Goal: Task Accomplishment & Management: Complete application form

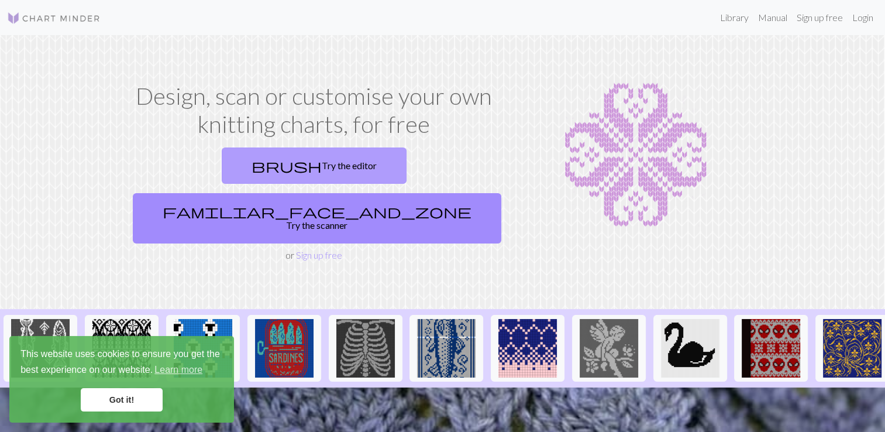
click at [247, 174] on link "brush Try the editor" at bounding box center [314, 165] width 185 height 36
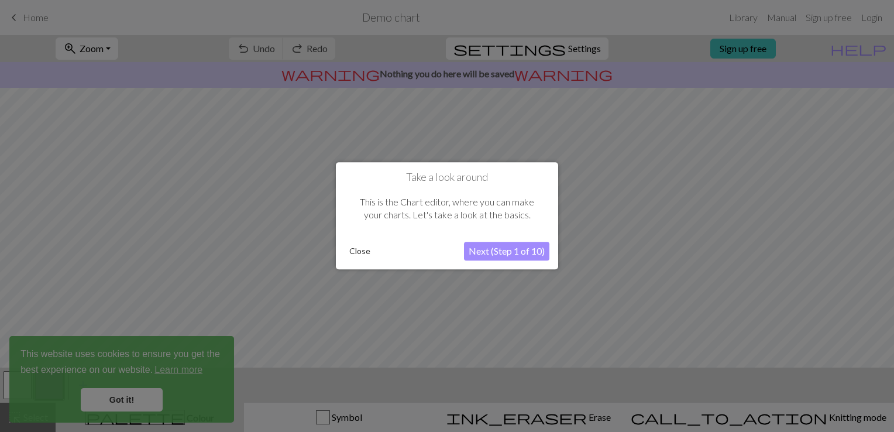
click at [347, 254] on button "Close" at bounding box center [360, 252] width 30 height 18
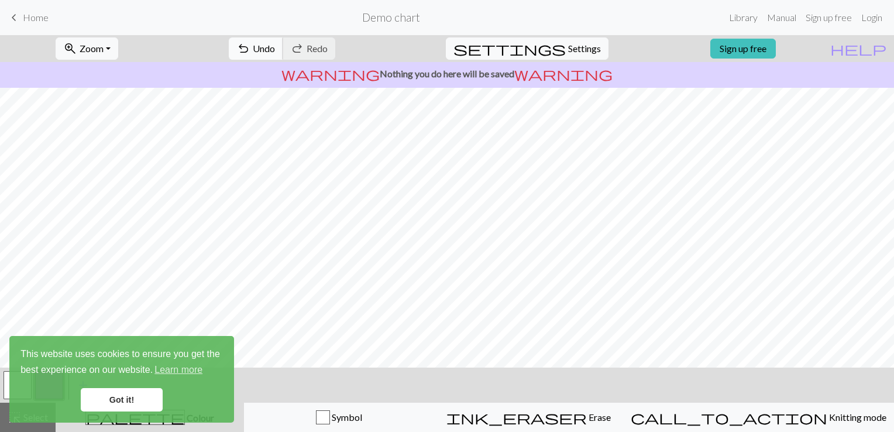
click at [283, 54] on button "undo Undo Undo" at bounding box center [256, 48] width 54 height 22
click at [315, 57] on div "undo Undo Undo redo Redo Redo" at bounding box center [282, 48] width 124 height 27
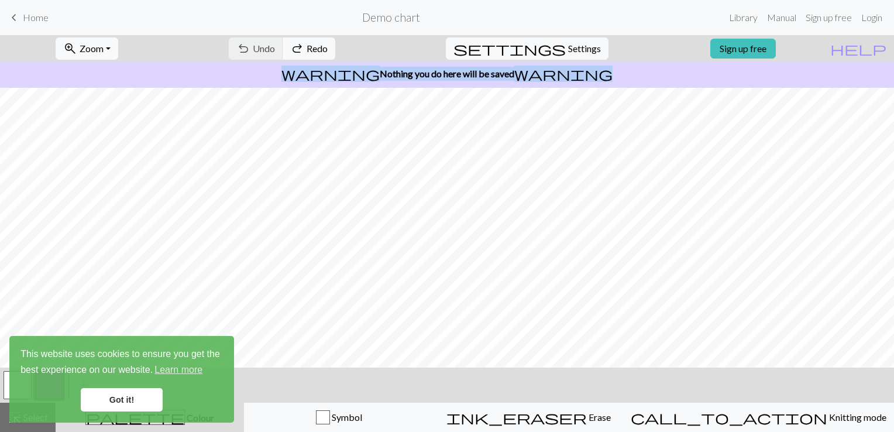
click at [315, 57] on div "undo Undo Undo redo Redo Redo" at bounding box center [282, 48] width 124 height 27
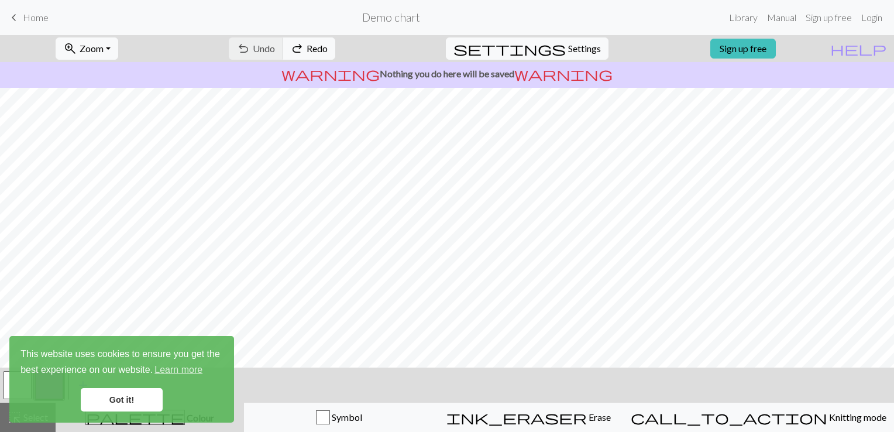
drag, startPoint x: 315, startPoint y: 57, endPoint x: 314, endPoint y: 50, distance: 7.2
click at [314, 50] on div "undo Undo Undo redo Redo Redo" at bounding box center [282, 48] width 124 height 27
click at [22, 19] on link "keyboard_arrow_left Home" at bounding box center [28, 18] width 42 height 20
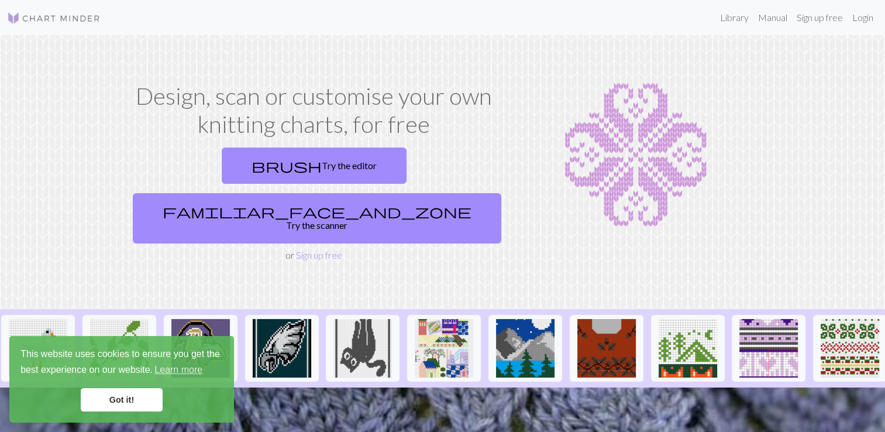
click at [526, 163] on img at bounding box center [635, 155] width 243 height 146
click at [772, 18] on link "Manual" at bounding box center [772, 17] width 39 height 23
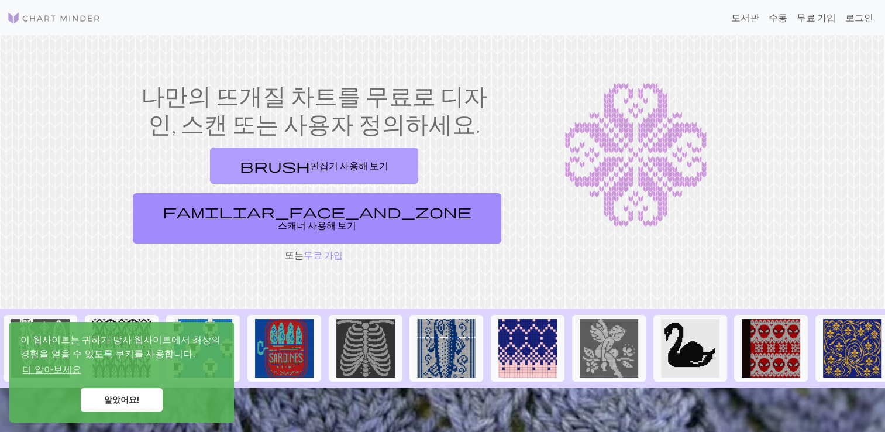
click at [310, 161] on font "편집기 사용해 보기" at bounding box center [349, 165] width 78 height 11
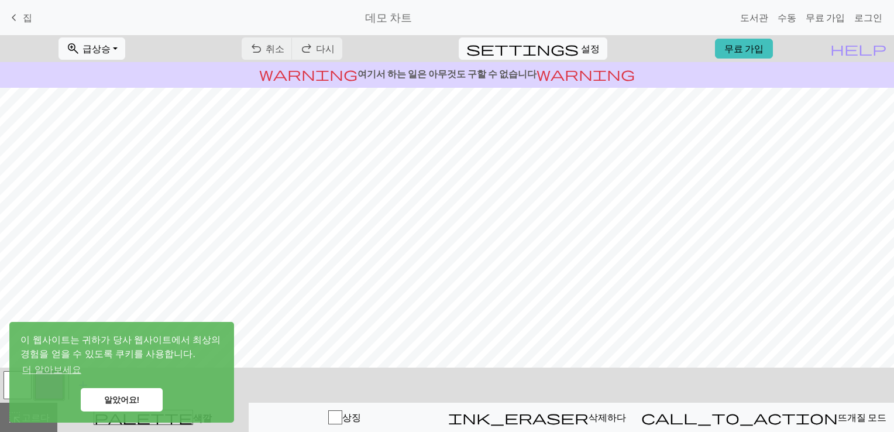
click at [92, 401] on link "알았어요!" at bounding box center [122, 399] width 82 height 23
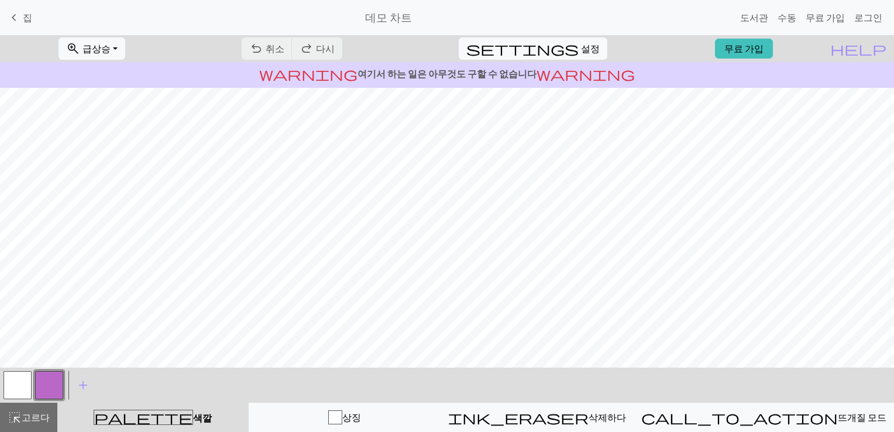
click at [1, 382] on div "< > add 색상 추가" at bounding box center [447, 384] width 894 height 35
click at [14, 385] on button "button" at bounding box center [18, 385] width 28 height 28
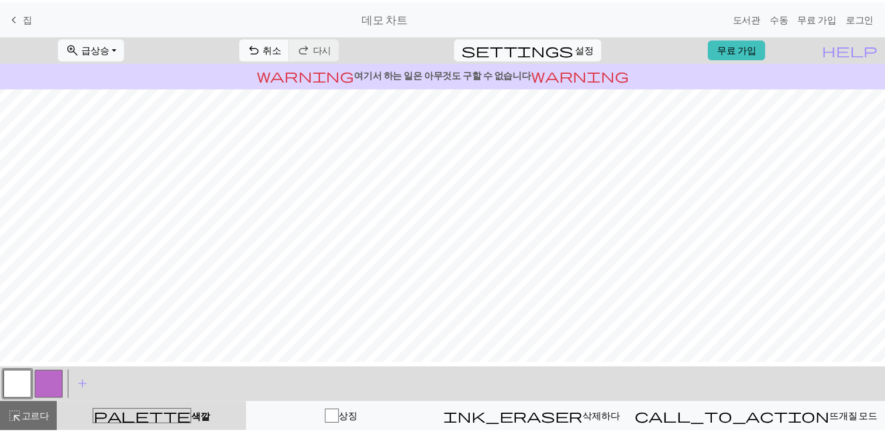
scroll to position [59, 0]
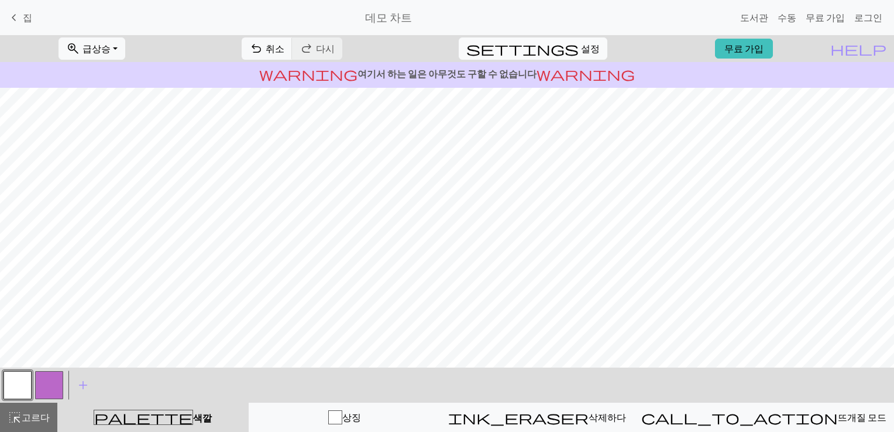
click at [569, 40] on button "settings 설정" at bounding box center [533, 48] width 149 height 22
select select "aran"
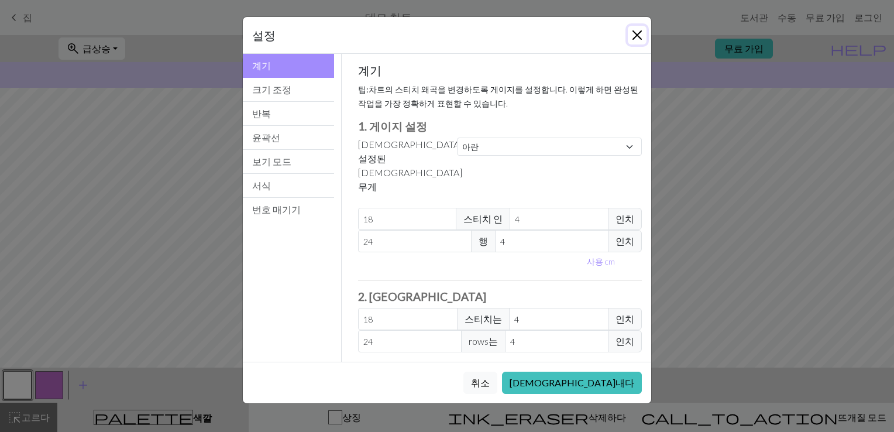
click at [631, 35] on button "닫다" at bounding box center [637, 35] width 19 height 19
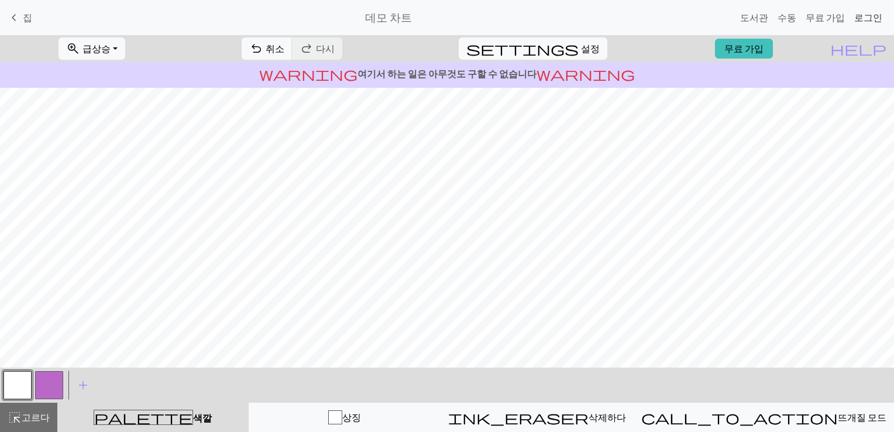
click at [869, 18] on link "로그인" at bounding box center [867, 17] width 37 height 23
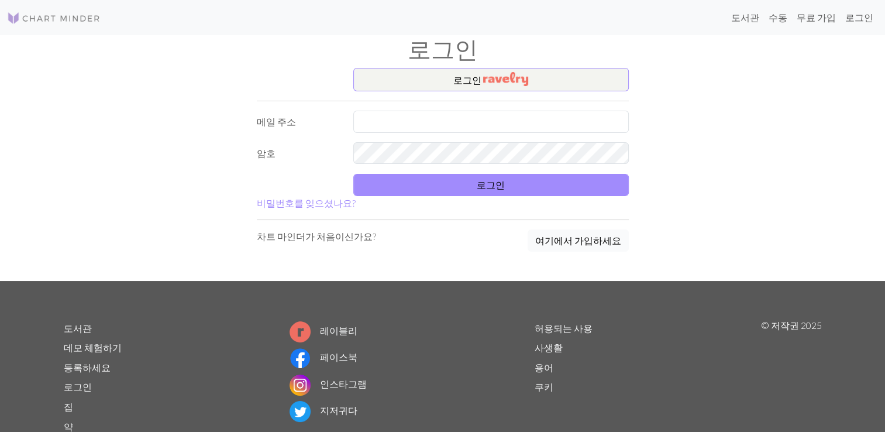
click at [552, 244] on button "여기에서 가입하세요" at bounding box center [578, 240] width 101 height 22
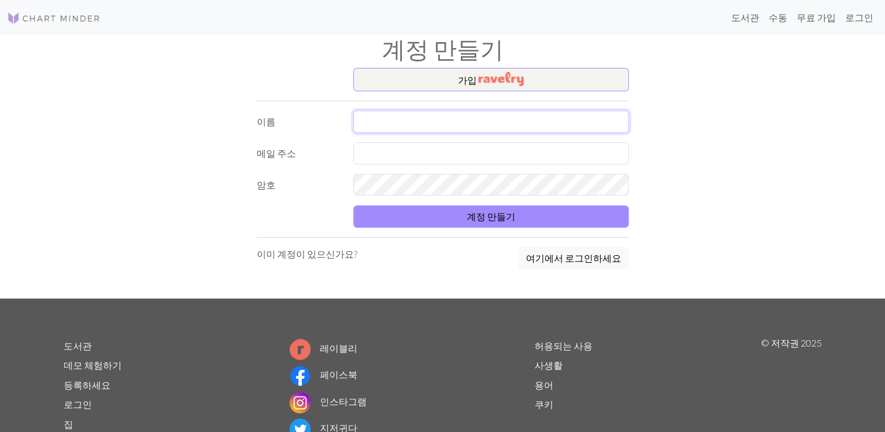
click at [431, 117] on input "text" at bounding box center [491, 122] width 276 height 22
type input "홍주경"
click at [414, 155] on input "text" at bounding box center [491, 153] width 276 height 22
type input "wnrud6285@naver.com"
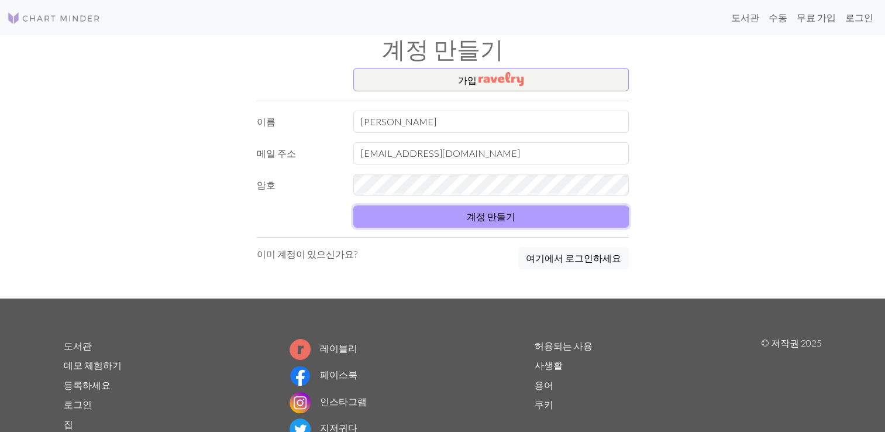
click at [483, 221] on button "계정 만들기" at bounding box center [491, 216] width 276 height 22
click at [442, 210] on button "계정 만들기" at bounding box center [491, 216] width 276 height 22
click at [214, 291] on div "가입 이름 홍주경 메일 주소 wnrud6285@naver.com 암호 계정 만들기 이미 계정이 있으신가요? 여기에서 로그인하세요" at bounding box center [443, 183] width 772 height 230
click at [447, 218] on button "계정 만들기" at bounding box center [491, 216] width 276 height 22
click at [725, 200] on div "가입 이름 홍주경 메일 주소 wnrud6285@naver.com 암호 계정 만들기 이미 계정이 있으신가요? 여기에서 로그인하세요" at bounding box center [443, 183] width 772 height 230
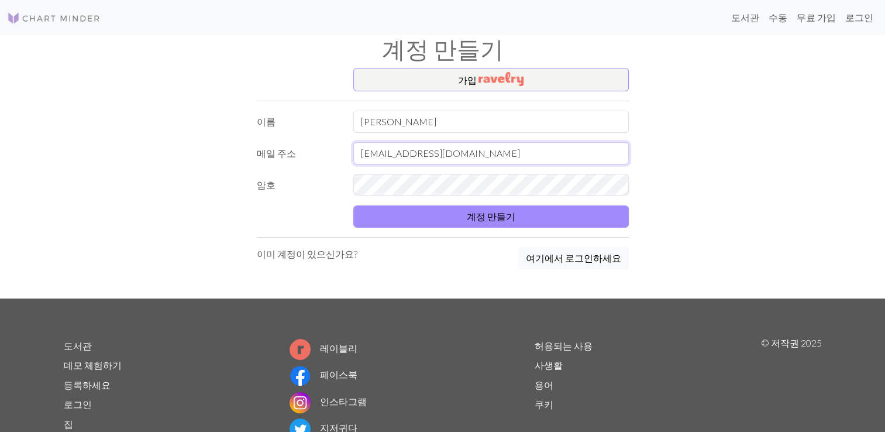
click at [517, 144] on input "wnrud6285@naver.com" at bounding box center [491, 153] width 276 height 22
click at [525, 123] on input "홍주경" at bounding box center [491, 122] width 276 height 22
click at [730, 173] on div "가입 이름 홍주경 메일 주소 wnrud6285@naver.com 암호 계정 만들기 이미 계정이 있으신가요? 여기에서 로그인하세요" at bounding box center [443, 183] width 772 height 230
click at [580, 223] on button "계정 만들기" at bounding box center [491, 216] width 276 height 22
click at [442, 205] on button "계정 만들기" at bounding box center [491, 216] width 276 height 22
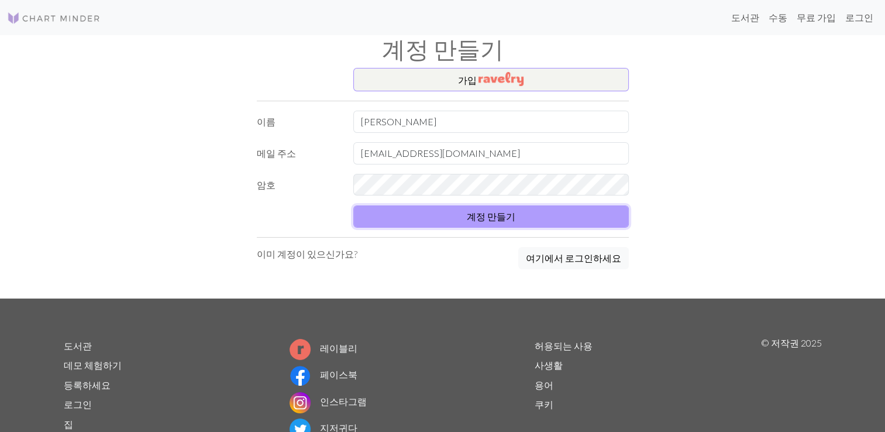
click at [442, 205] on button "계정 만들기" at bounding box center [491, 216] width 276 height 22
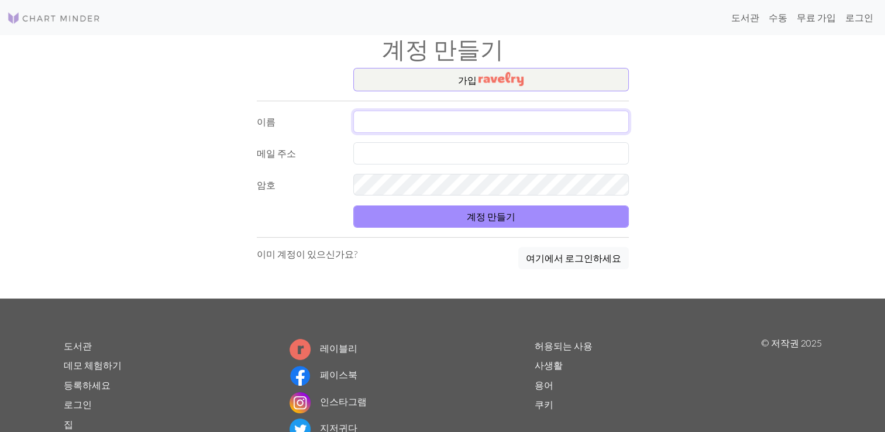
click at [521, 113] on input "text" at bounding box center [491, 122] width 276 height 22
type input "g"
type input "[PERSON_NAME]"
type input "주"
type input "[EMAIL_ADDRESS][DOMAIN_NAME]"
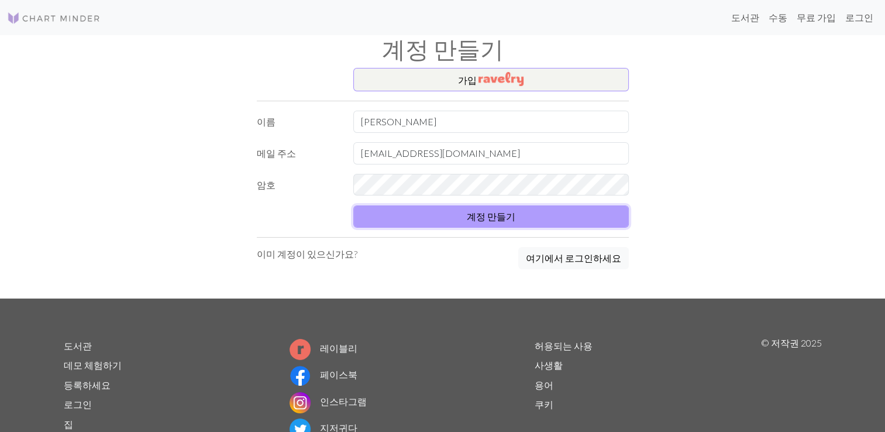
click at [444, 207] on button "계정 만들기" at bounding box center [491, 216] width 276 height 22
click at [449, 214] on button "계정 만들기" at bounding box center [491, 216] width 276 height 22
click at [477, 217] on button "계정 만들기" at bounding box center [491, 216] width 276 height 22
click at [828, 18] on link "무료 가입" at bounding box center [816, 17] width 49 height 23
drag, startPoint x: 726, startPoint y: 140, endPoint x: 724, endPoint y: 151, distance: 10.8
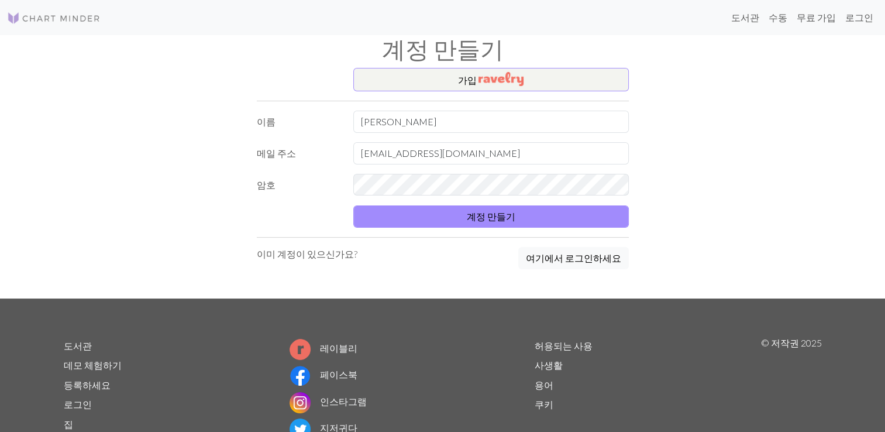
click at [725, 149] on div "가입 이름 홍주경 메일 주소 wnrud6285@naver.com 암호 계정 만들기 이미 계정이 있으신가요? 여기에서 로그인하세요" at bounding box center [443, 183] width 772 height 230
click at [64, 13] on img at bounding box center [54, 18] width 94 height 14
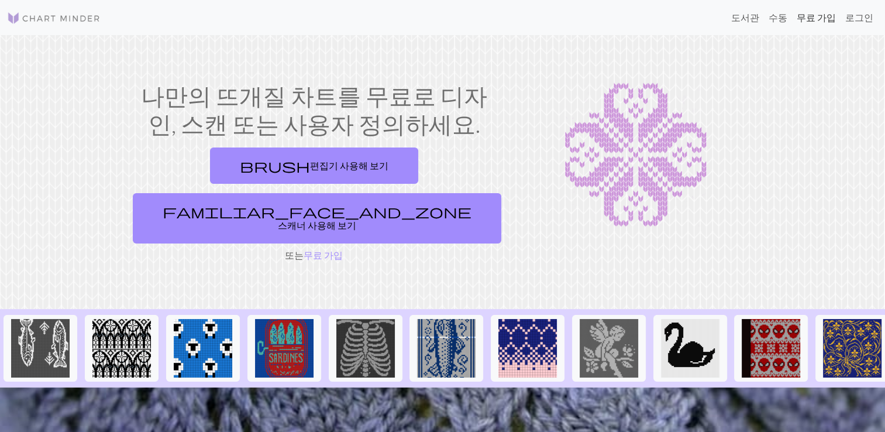
click at [808, 23] on link "무료 가입" at bounding box center [816, 17] width 49 height 23
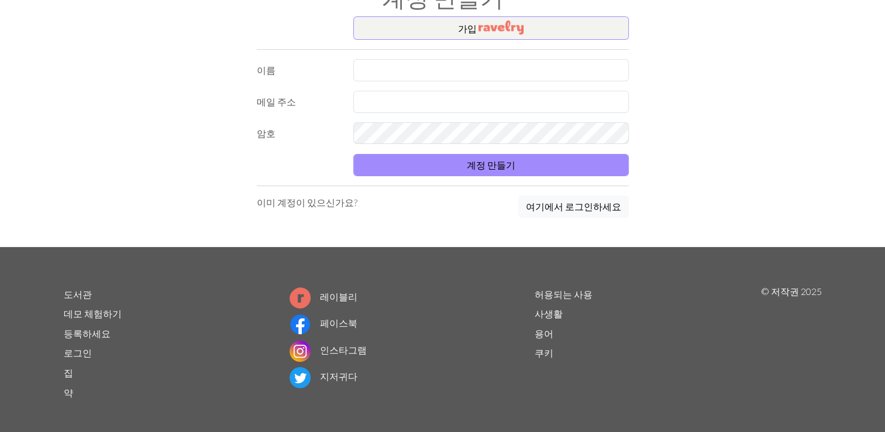
scroll to position [59, 0]
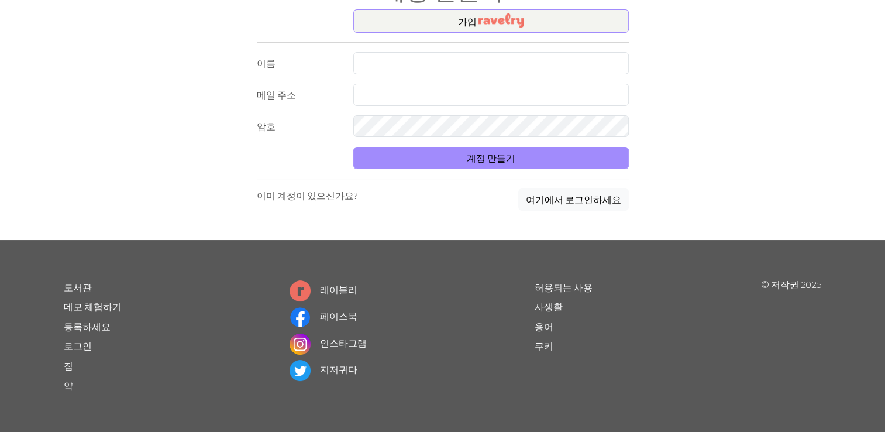
click at [344, 344] on link "인스타그램" at bounding box center [328, 342] width 77 height 11
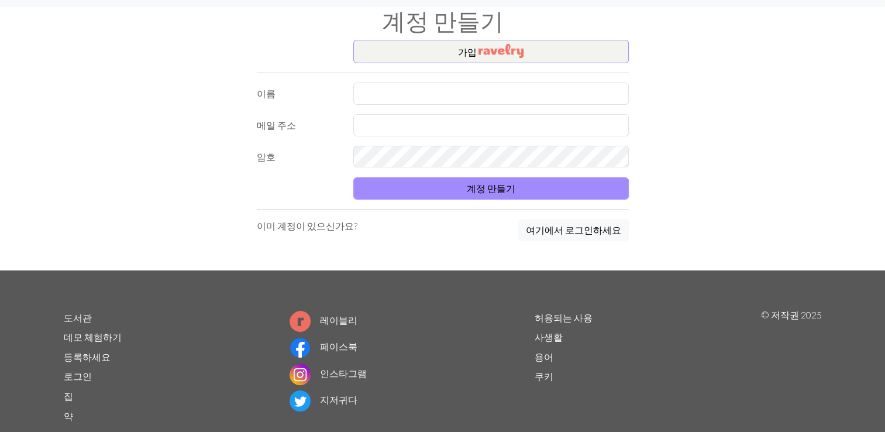
scroll to position [0, 0]
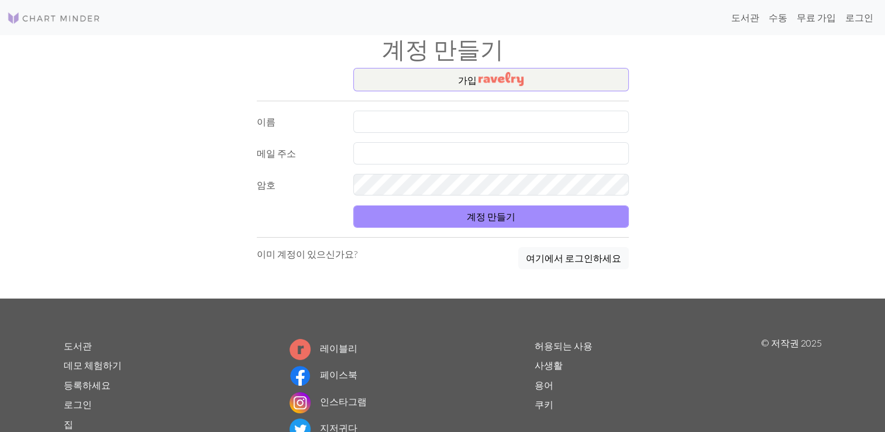
click at [53, 27] on link at bounding box center [54, 17] width 94 height 21
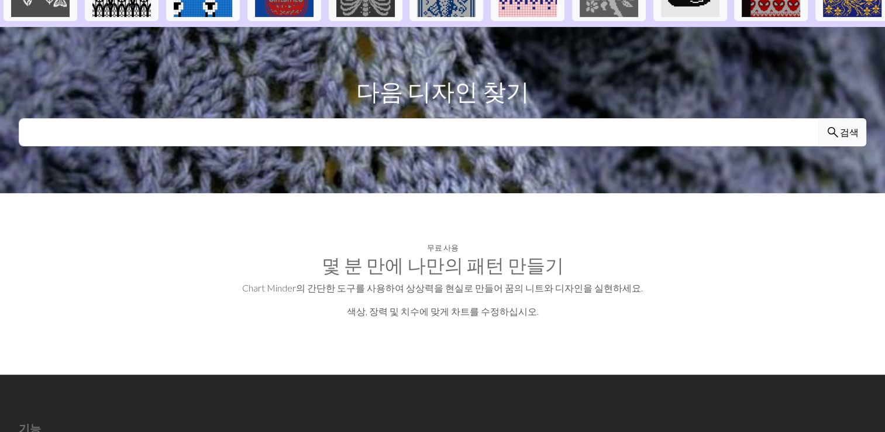
scroll to position [468, 0]
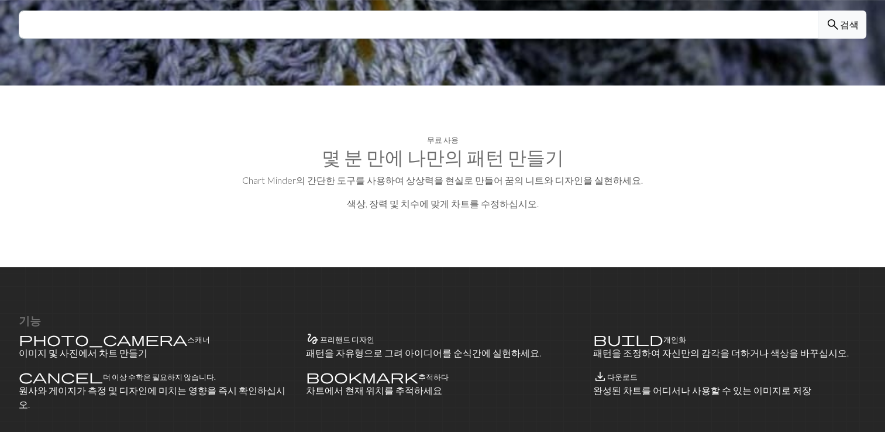
click at [441, 146] on h2 "몇 분 만에 나만의 패턴 만들기" at bounding box center [443, 157] width 848 height 22
click at [445, 136] on h4 "무료 사용" at bounding box center [443, 140] width 32 height 9
click at [452, 147] on section "무료 사용 몇 분 만에 나만의 패턴 만들기 Chart Minder의 간단한 도구를 사용하여 상상력을 현실로 만들어 꿈의 니트와 디자인을 실현하…" at bounding box center [442, 175] width 885 height 181
click at [443, 197] on p "색상, 장력 및 치수에 맞게 차트를 수정하십시오." at bounding box center [443, 204] width 848 height 14
drag, startPoint x: 359, startPoint y: 178, endPoint x: 486, endPoint y: 186, distance: 127.8
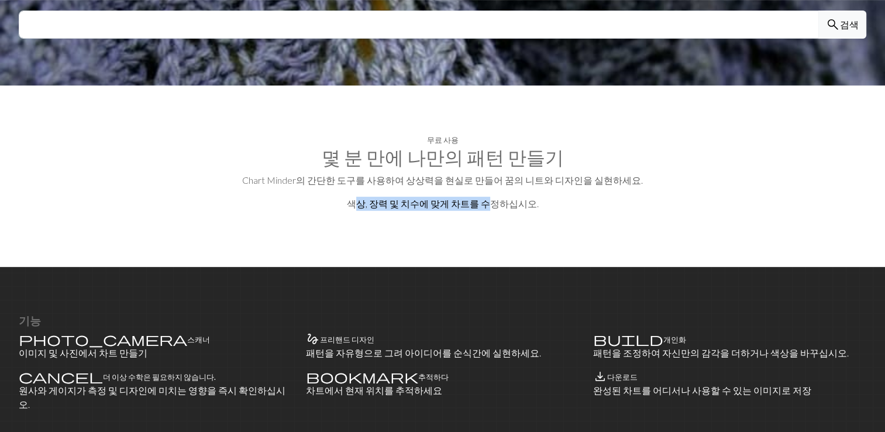
click at [486, 186] on section "무료 사용 몇 분 만에 나만의 패턴 만들기 Chart Minder의 간단한 도구를 사용하여 상상력을 현실로 만들어 꿈의 니트와 디자인을 실현하…" at bounding box center [442, 175] width 885 height 181
drag, startPoint x: 486, startPoint y: 186, endPoint x: 631, endPoint y: 198, distance: 145.6
click at [631, 198] on section "무료 사용 몇 분 만에 나만의 패턴 만들기 Chart Minder의 간단한 도구를 사용하여 상상력을 현실로 만들어 꿈의 니트와 디자인을 실현하…" at bounding box center [442, 175] width 885 height 181
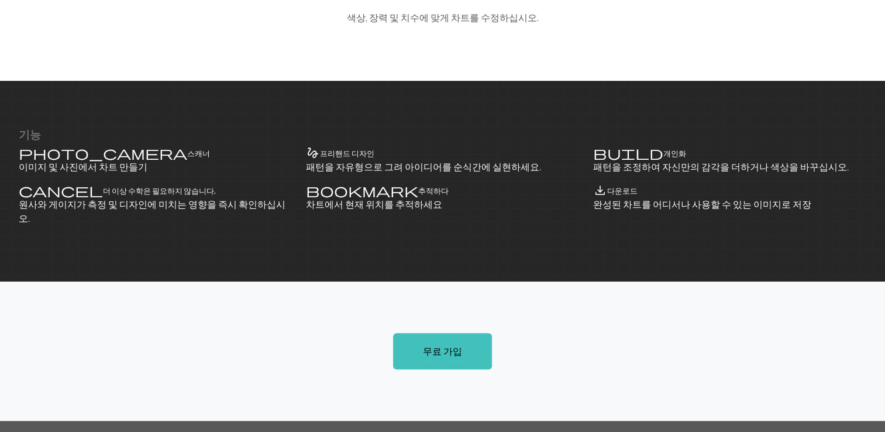
scroll to position [796, 0]
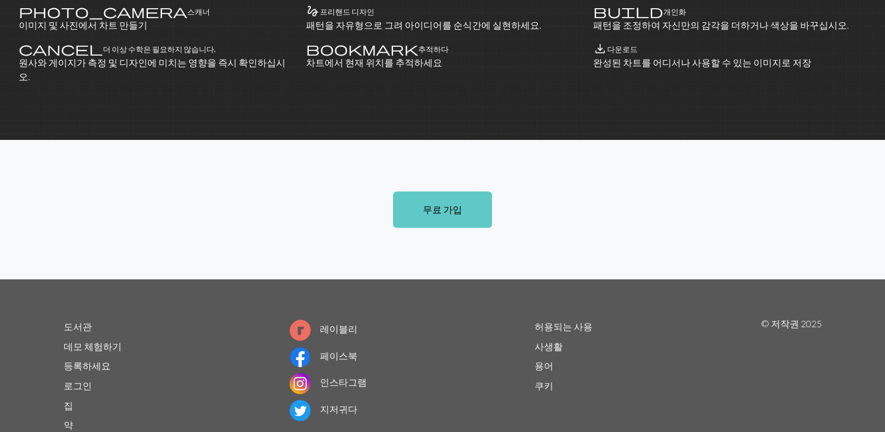
click at [442, 191] on link "무료 가입" at bounding box center [442, 209] width 99 height 36
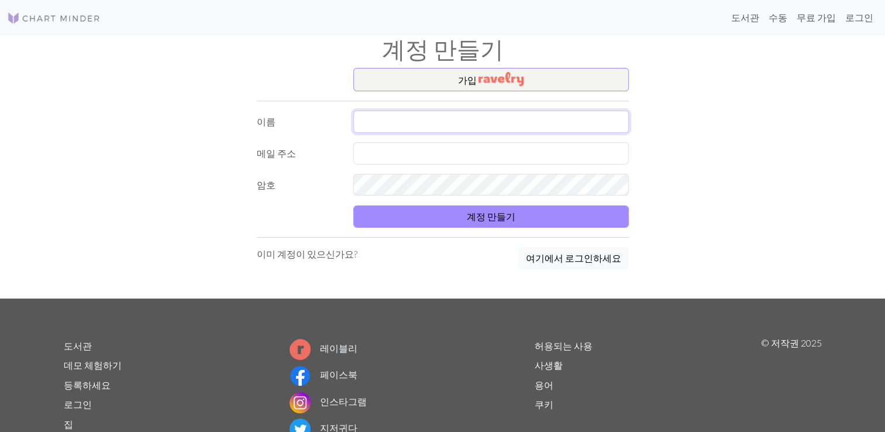
click at [438, 118] on input "text" at bounding box center [491, 122] width 276 height 22
click at [487, 68] on button "가입" at bounding box center [491, 79] width 276 height 23
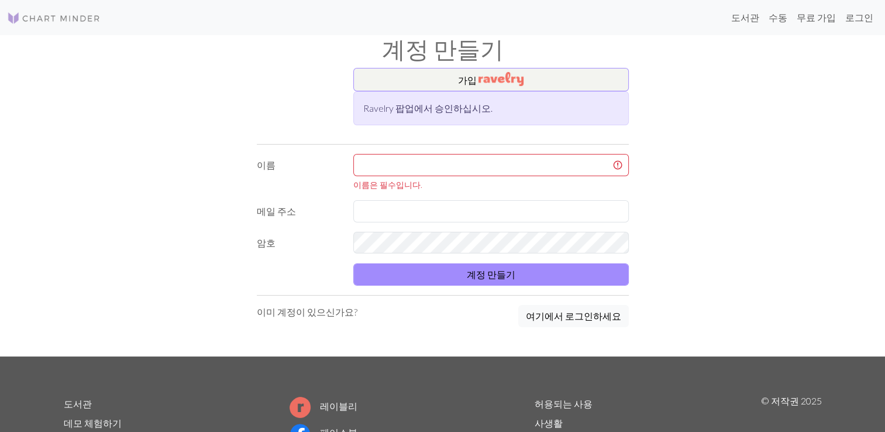
click at [241, 109] on div "가입 Ravelry 팝업에서 승인하십시오. 이름 이름은 필수입니다. 메일 주소 암호 계정 만들기 이미 계정이 있으신가요? 여기에서 로그인하세요" at bounding box center [443, 212] width 772 height 288
click at [417, 109] on div "Ravelry 팝업에서 승인하십시오." at bounding box center [491, 108] width 276 height 34
click at [503, 93] on div "Ravelry 팝업에서 승인하십시오." at bounding box center [491, 108] width 276 height 34
click at [505, 79] on img "button" at bounding box center [501, 79] width 45 height 14
click at [227, 191] on div "가입 Ravelry 팝업에서 승인하십시오. 이름 이름은 필수입니다. 메일 주소 암호 계정 만들기 이미 계정이 있으신가요? 여기에서 로그인하세요" at bounding box center [443, 212] width 772 height 288
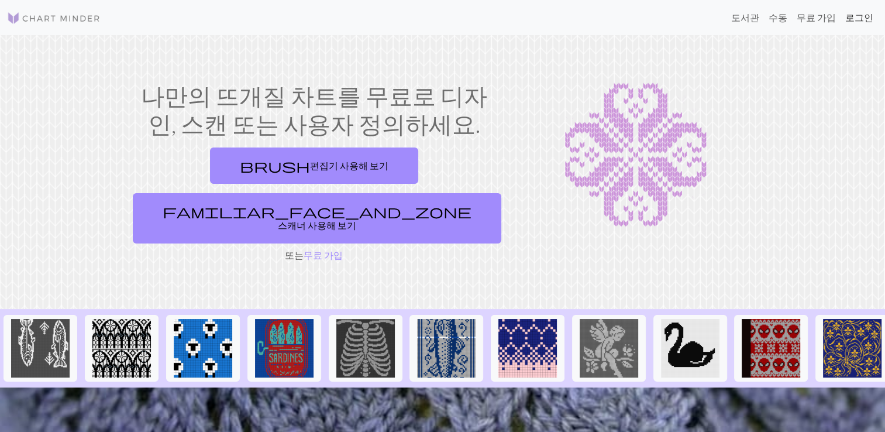
click at [855, 18] on link "로그인" at bounding box center [859, 17] width 37 height 23
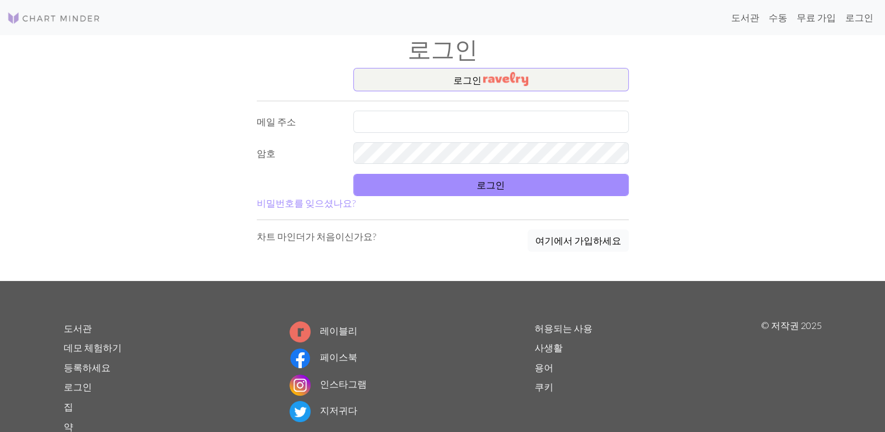
click at [557, 244] on button "여기에서 가입하세요" at bounding box center [578, 240] width 101 height 22
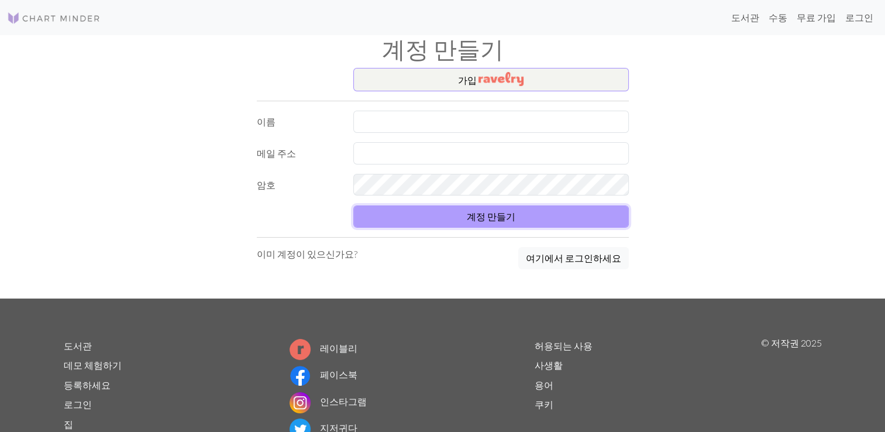
click at [525, 214] on button "계정 만들기" at bounding box center [491, 216] width 276 height 22
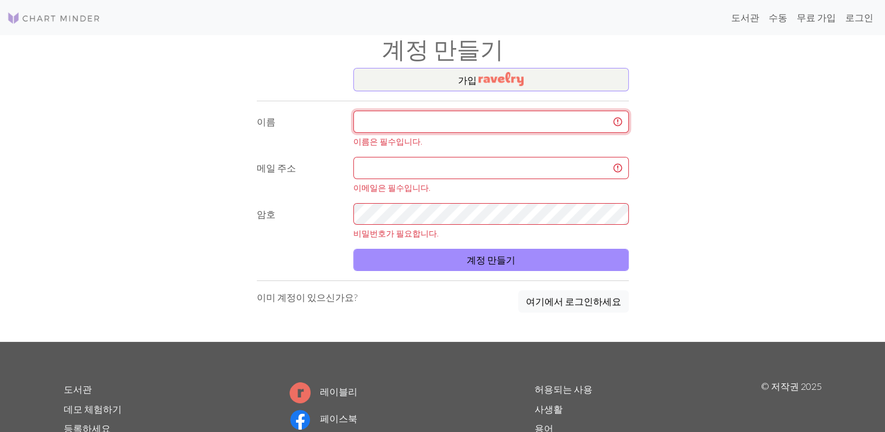
click at [499, 122] on input "text" at bounding box center [491, 122] width 276 height 22
type input "홍주경"
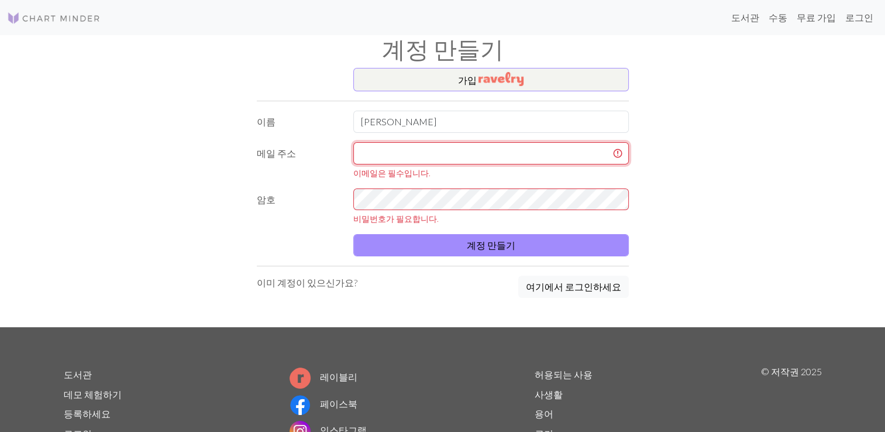
click at [473, 157] on input "text" at bounding box center [491, 153] width 276 height 22
type input "wnrud6285@naver.com"
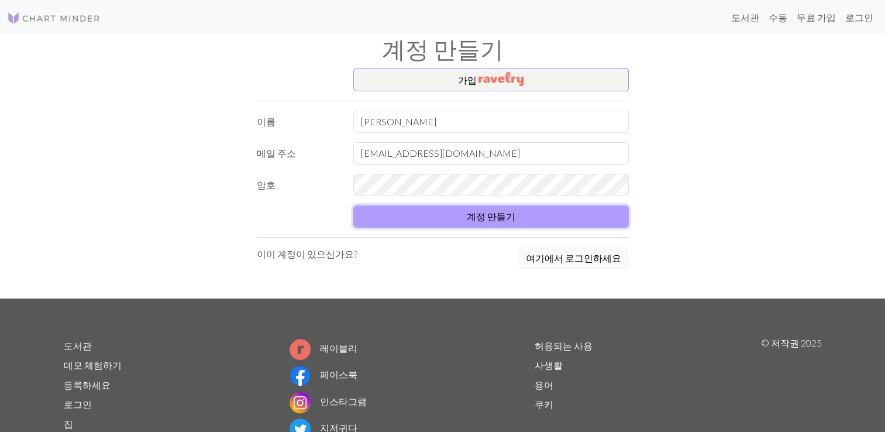
click at [484, 214] on button "계정 만들기" at bounding box center [491, 216] width 276 height 22
click at [483, 214] on button "계정 만들기" at bounding box center [491, 216] width 276 height 22
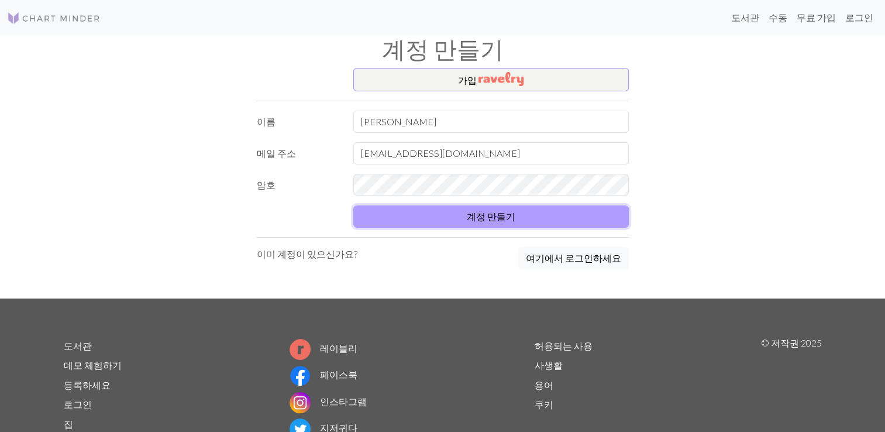
click at [483, 214] on button "계정 만들기" at bounding box center [491, 216] width 276 height 22
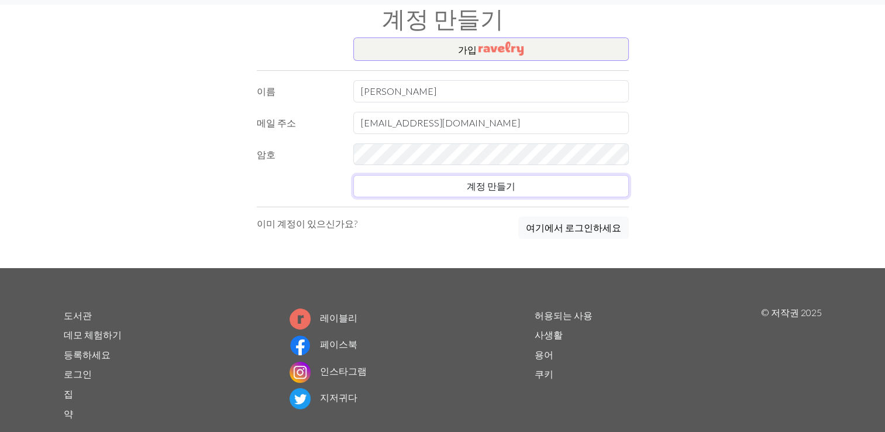
scroll to position [59, 0]
